Goal: Find specific page/section

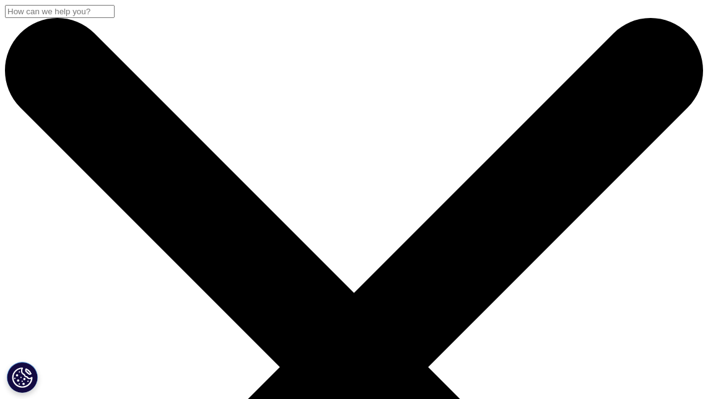
scroll to position [3, 0]
